Goal: Find specific page/section: Find specific page/section

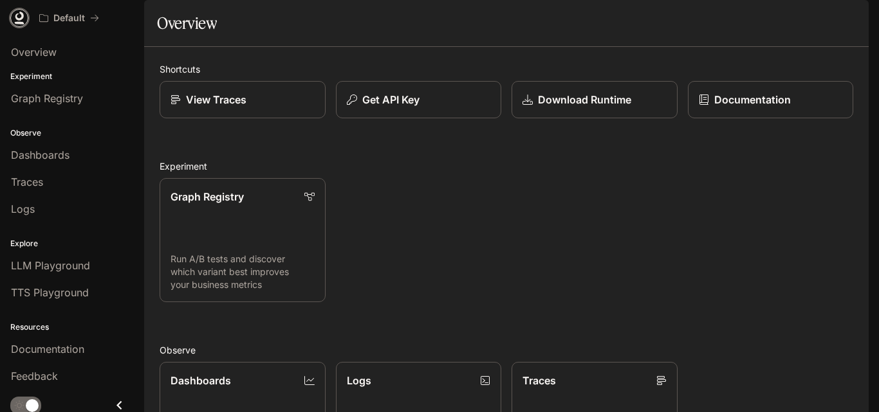
click at [17, 15] on icon at bounding box center [19, 18] width 13 height 13
click at [264, 119] on link "View Traces" at bounding box center [242, 100] width 167 height 38
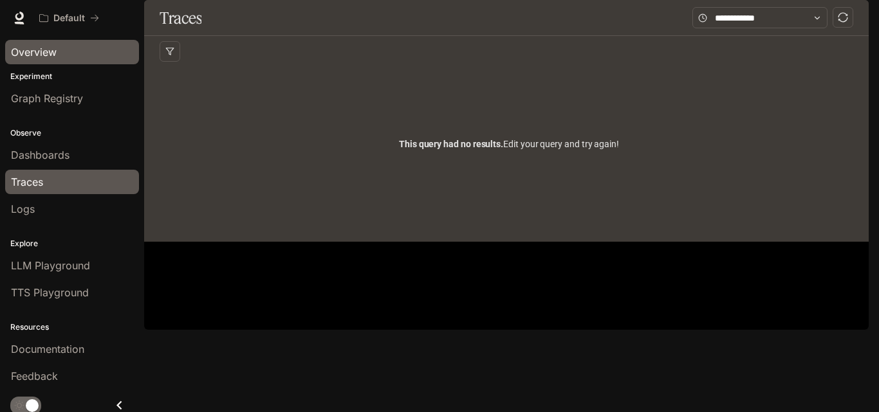
click at [45, 57] on span "Overview" at bounding box center [34, 51] width 46 height 15
